Goal: Information Seeking & Learning: Learn about a topic

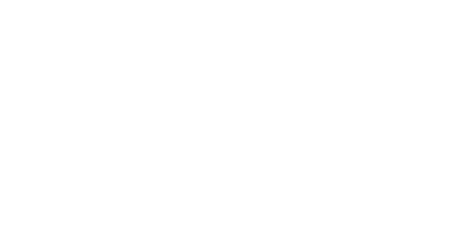
select select "Song"
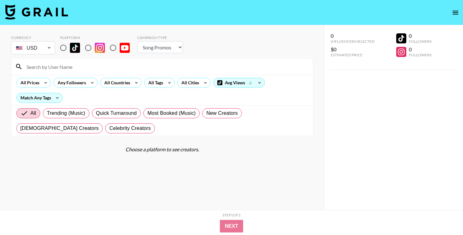
click at [95, 49] on input "radio" at bounding box center [88, 47] width 13 height 13
radio input "true"
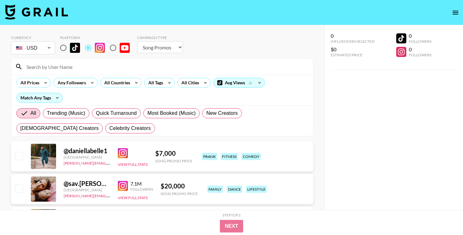
click at [94, 67] on input at bounding box center [166, 67] width 287 height 10
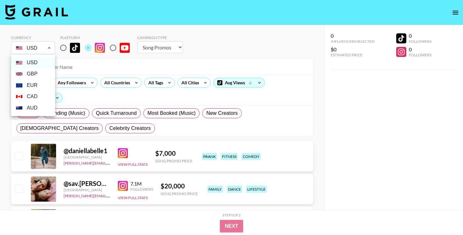
click at [132, 75] on div at bounding box center [231, 117] width 463 height 235
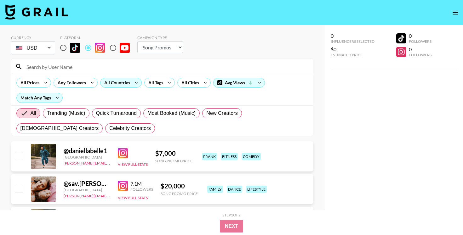
click at [126, 85] on div "All Countries" at bounding box center [116, 82] width 31 height 9
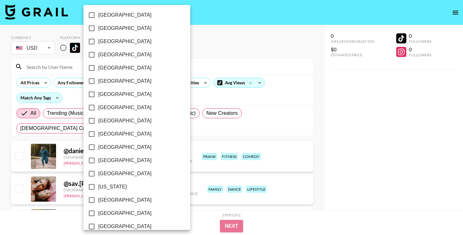
scroll to position [70, 0]
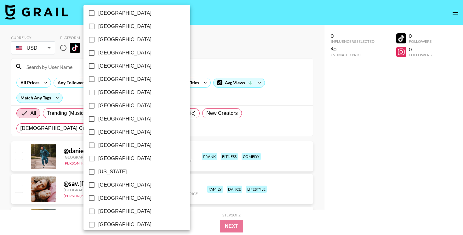
click at [102, 40] on span "[GEOGRAPHIC_DATA]" at bounding box center [124, 40] width 53 height 8
click at [98, 40] on input "[GEOGRAPHIC_DATA]" at bounding box center [91, 39] width 13 height 13
checkbox input "true"
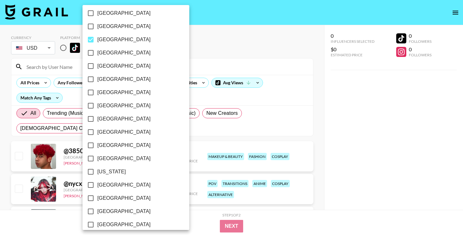
click at [107, 181] on span "[GEOGRAPHIC_DATA]" at bounding box center [123, 185] width 53 height 8
click at [97, 181] on input "[GEOGRAPHIC_DATA]" at bounding box center [90, 185] width 13 height 13
checkbox input "true"
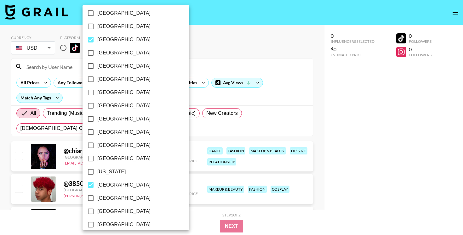
scroll to position [0, 0]
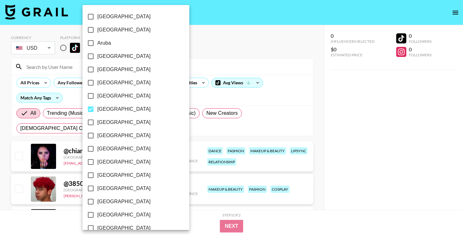
click at [108, 55] on span "[GEOGRAPHIC_DATA]" at bounding box center [123, 57] width 53 height 8
click at [97, 55] on input "[GEOGRAPHIC_DATA]" at bounding box center [90, 56] width 13 height 13
checkbox input "true"
click at [213, 42] on div at bounding box center [231, 117] width 463 height 235
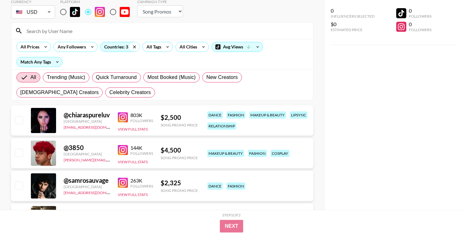
scroll to position [72, 0]
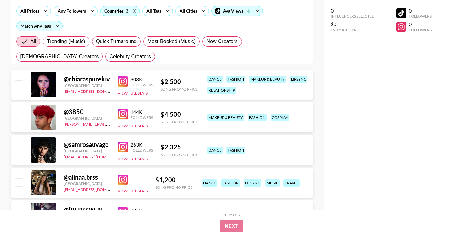
click at [124, 79] on img at bounding box center [123, 82] width 10 height 10
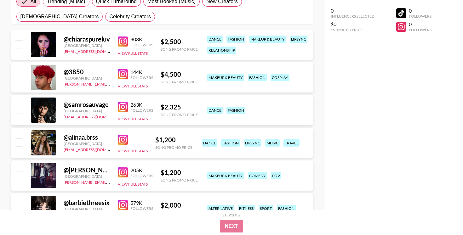
scroll to position [113, 0]
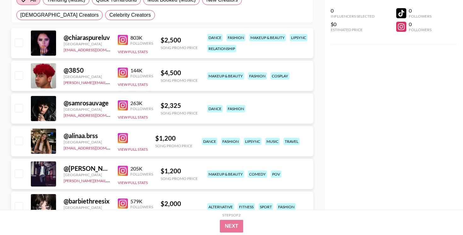
click at [116, 72] on div "@ 3850 [GEOGRAPHIC_DATA] [PERSON_NAME][EMAIL_ADDRESS][DOMAIN_NAME] 144K Followe…" at bounding box center [162, 76] width 302 height 30
click at [123, 73] on img at bounding box center [123, 73] width 10 height 10
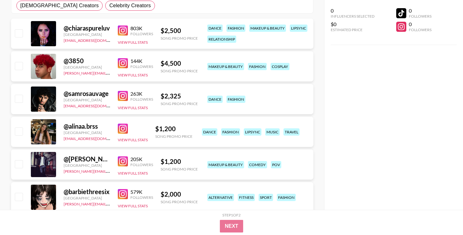
click at [120, 96] on img at bounding box center [123, 96] width 10 height 10
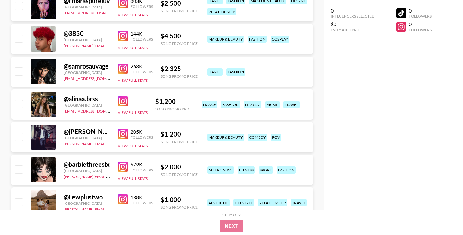
scroll to position [182, 0]
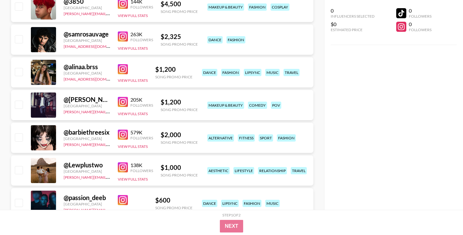
click at [125, 70] on img at bounding box center [123, 69] width 10 height 10
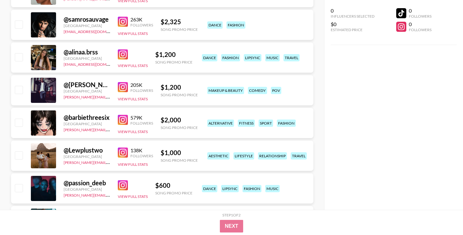
scroll to position [198, 0]
click at [120, 88] on img at bounding box center [123, 87] width 10 height 10
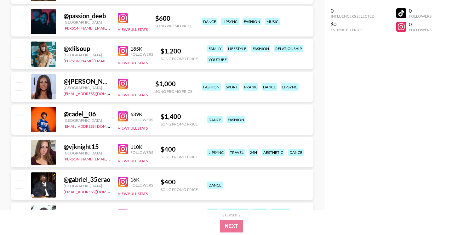
scroll to position [365, 0]
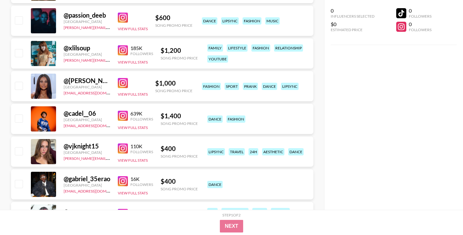
click at [120, 85] on img at bounding box center [123, 83] width 10 height 10
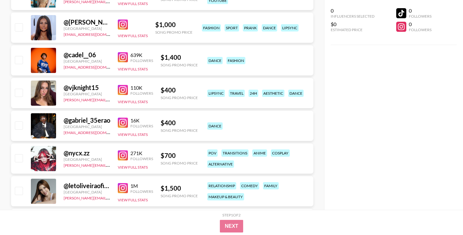
scroll to position [425, 0]
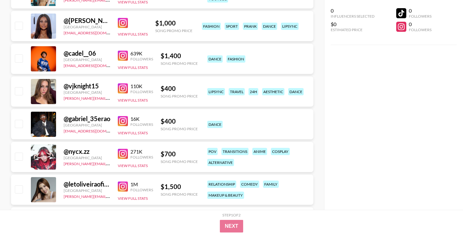
click at [121, 54] on img at bounding box center [123, 56] width 10 height 10
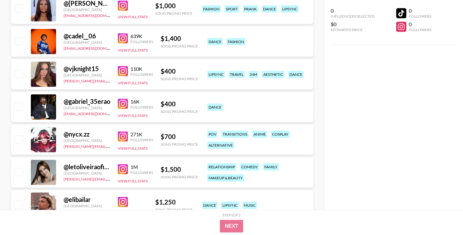
scroll to position [443, 0]
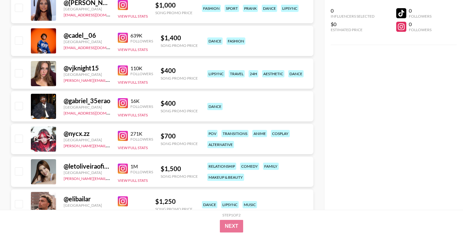
click at [124, 66] on img at bounding box center [123, 71] width 10 height 10
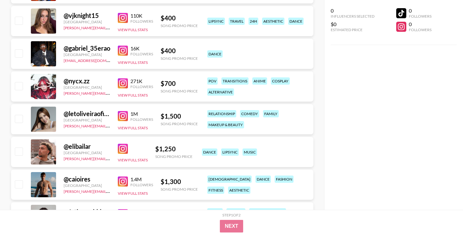
scroll to position [497, 0]
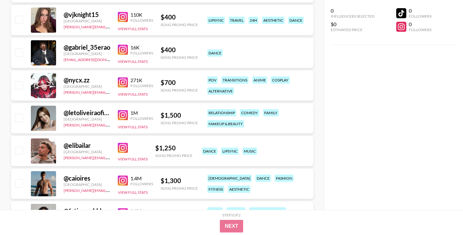
click at [123, 85] on img at bounding box center [123, 83] width 10 height 10
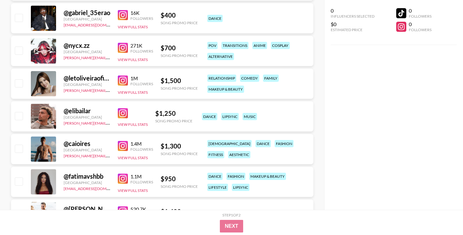
scroll to position [532, 0]
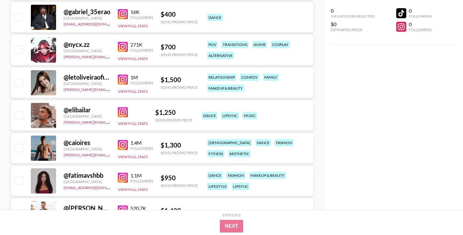
click at [123, 77] on img at bounding box center [123, 80] width 10 height 10
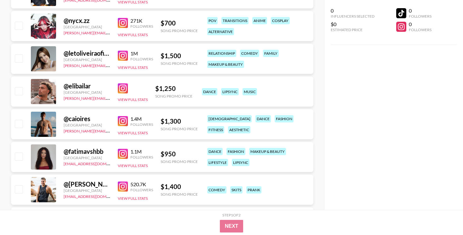
scroll to position [558, 0]
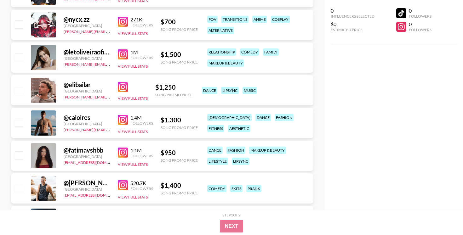
click at [125, 151] on img at bounding box center [123, 153] width 10 height 10
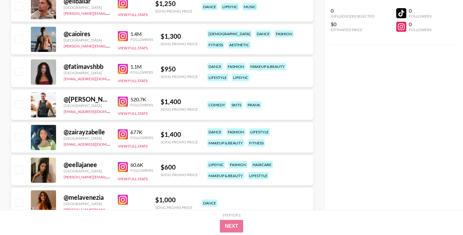
scroll to position [643, 0]
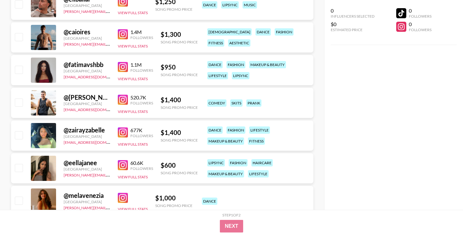
click at [125, 130] on img at bounding box center [123, 133] width 10 height 10
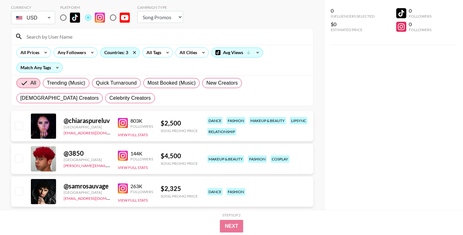
scroll to position [0, 0]
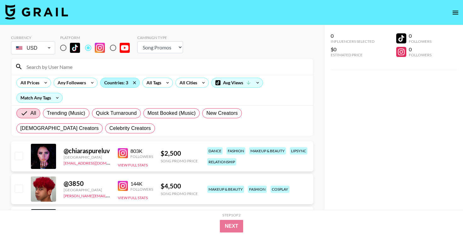
drag, startPoint x: 134, startPoint y: 83, endPoint x: 109, endPoint y: 80, distance: 25.1
click at [109, 80] on div "Countries: 3" at bounding box center [120, 83] width 40 height 10
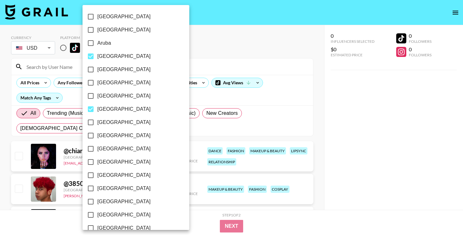
click at [109, 80] on span "[GEOGRAPHIC_DATA]" at bounding box center [123, 83] width 53 height 8
click at [97, 80] on input "[GEOGRAPHIC_DATA]" at bounding box center [90, 82] width 13 height 13
click at [108, 81] on span "[GEOGRAPHIC_DATA]" at bounding box center [123, 83] width 53 height 8
click at [97, 81] on input "[GEOGRAPHIC_DATA]" at bounding box center [90, 82] width 13 height 13
checkbox input "false"
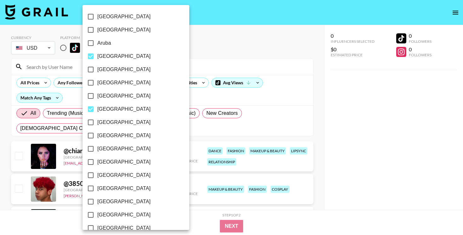
click at [108, 52] on label "[GEOGRAPHIC_DATA]" at bounding box center [131, 56] width 95 height 13
click at [97, 52] on input "[GEOGRAPHIC_DATA]" at bounding box center [90, 56] width 13 height 13
checkbox input "false"
click at [197, 51] on div at bounding box center [231, 117] width 463 height 235
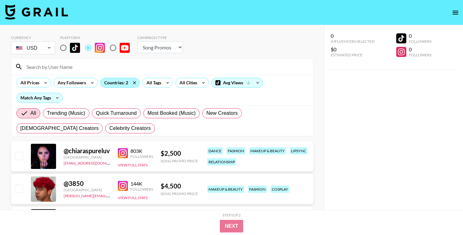
click at [114, 86] on div "Countries: 2" at bounding box center [120, 82] width 39 height 9
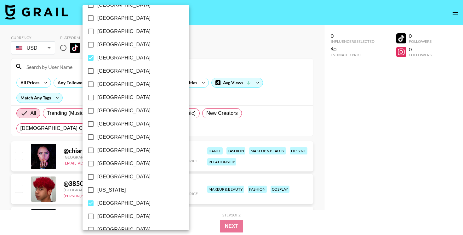
scroll to position [52, 0]
click at [105, 55] on span "[GEOGRAPHIC_DATA]" at bounding box center [123, 58] width 53 height 8
click at [97, 55] on input "[GEOGRAPHIC_DATA]" at bounding box center [90, 57] width 13 height 13
checkbox input "false"
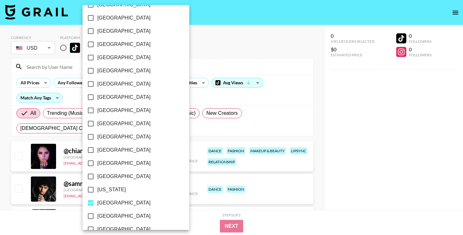
click at [224, 37] on div at bounding box center [231, 117] width 463 height 235
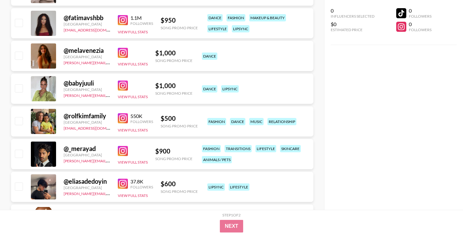
scroll to position [396, 0]
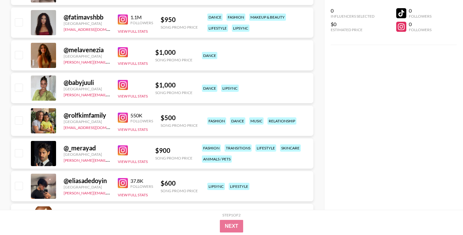
click at [120, 54] on img at bounding box center [123, 52] width 10 height 10
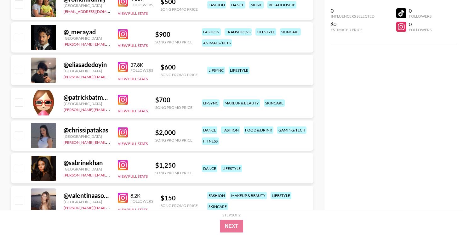
scroll to position [515, 0]
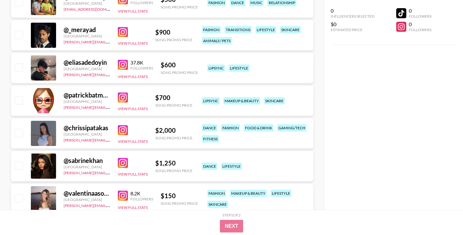
click at [122, 97] on img at bounding box center [123, 98] width 10 height 10
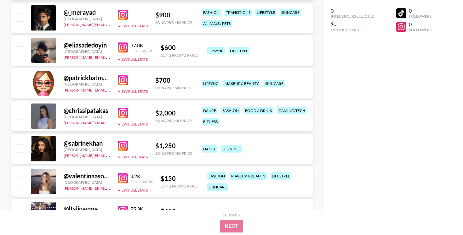
scroll to position [535, 0]
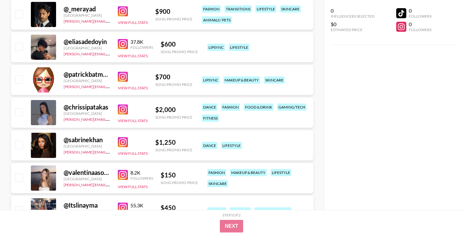
click at [119, 111] on img at bounding box center [123, 110] width 10 height 10
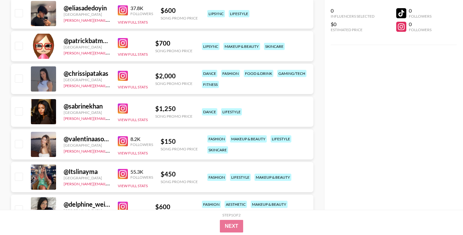
scroll to position [571, 0]
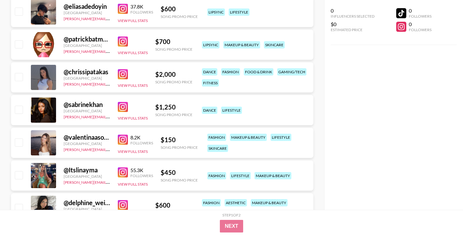
click at [121, 106] on img at bounding box center [123, 107] width 10 height 10
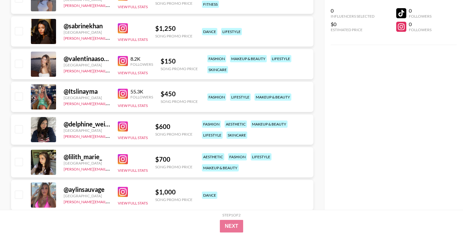
scroll to position [650, 0]
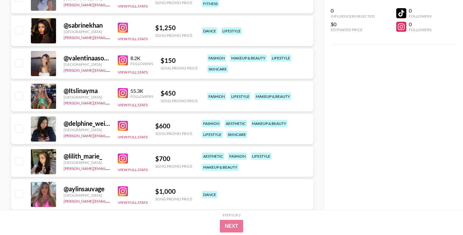
click at [118, 127] on img at bounding box center [123, 126] width 10 height 10
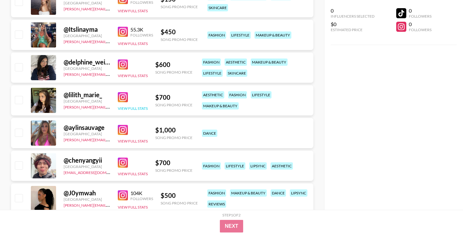
scroll to position [712, 0]
click at [121, 95] on img at bounding box center [123, 97] width 10 height 10
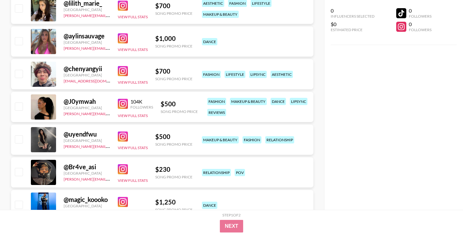
scroll to position [803, 0]
click at [123, 72] on img at bounding box center [123, 71] width 10 height 10
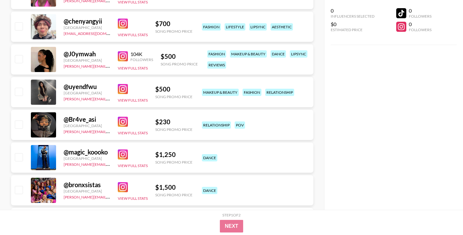
scroll to position [854, 0]
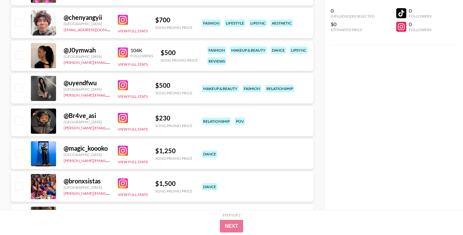
click at [118, 80] on img at bounding box center [123, 85] width 10 height 10
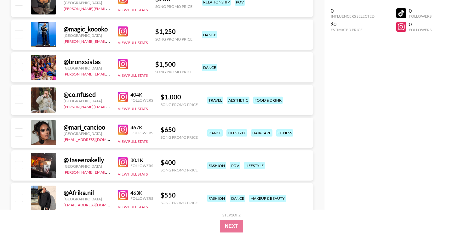
scroll to position [978, 0]
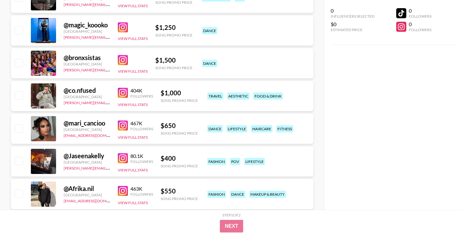
click at [121, 124] on img at bounding box center [123, 126] width 10 height 10
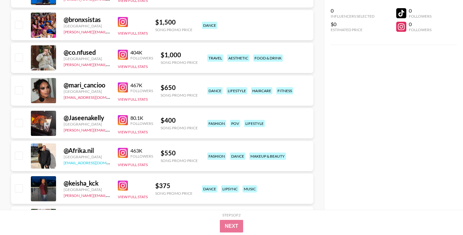
scroll to position [1017, 0]
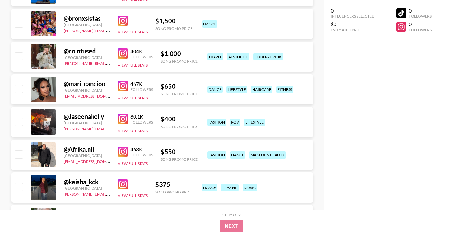
click at [119, 149] on img at bounding box center [123, 152] width 10 height 10
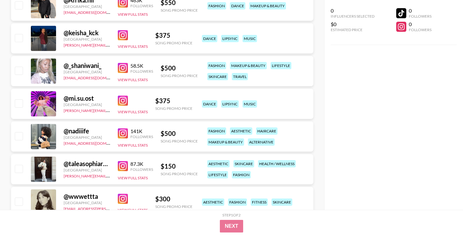
scroll to position [1168, 0]
